Goal: Ask a question

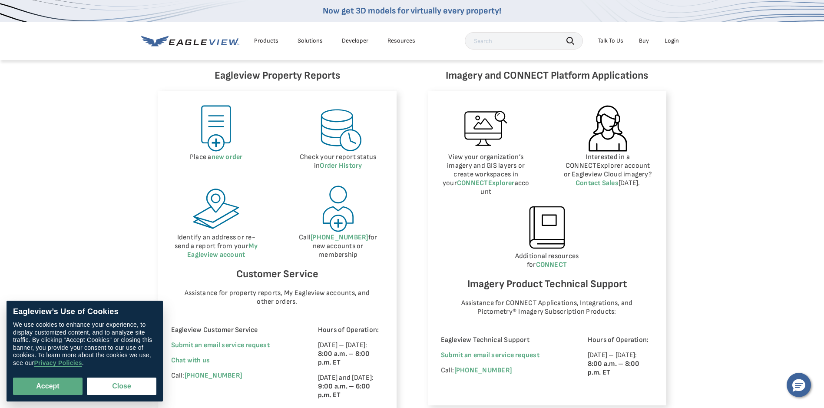
scroll to position [391, 0]
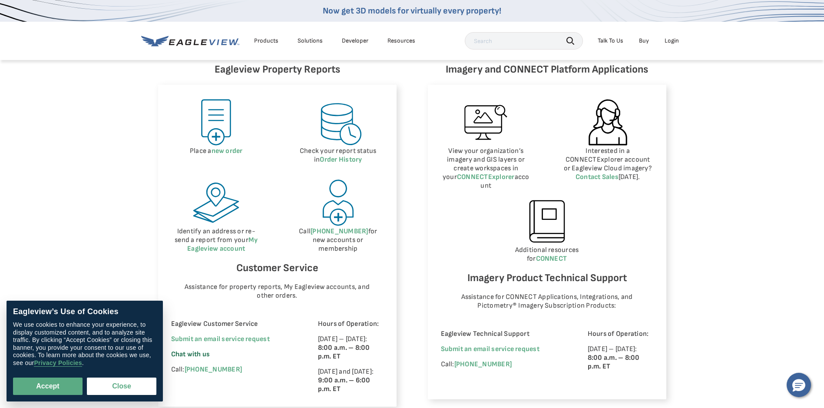
click at [202, 354] on span "Chat with us" at bounding box center [190, 354] width 39 height 8
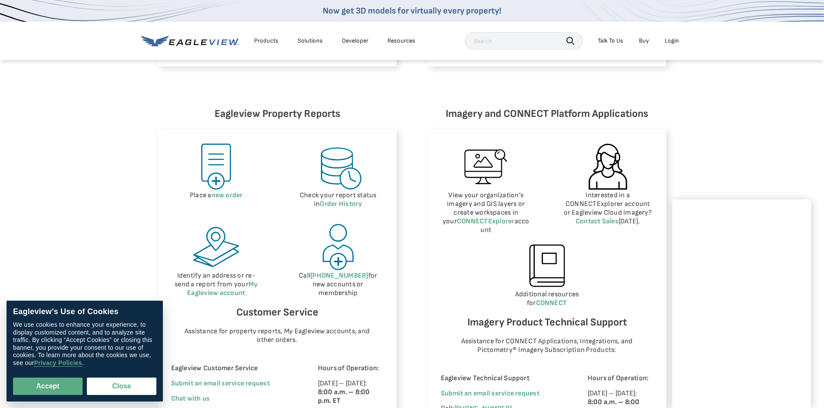
scroll to position [347, 0]
